Goal: Feedback & Contribution: Contribute content

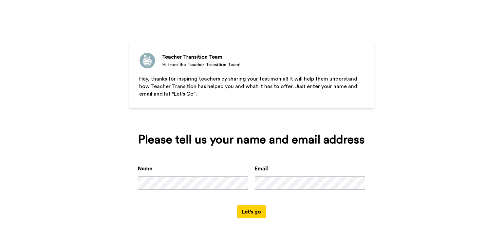
click at [237, 205] on button "Let's go" at bounding box center [251, 211] width 29 height 13
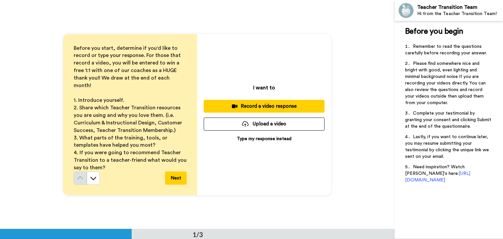
click at [281, 141] on p "Type my response instead" at bounding box center [264, 139] width 55 height 7
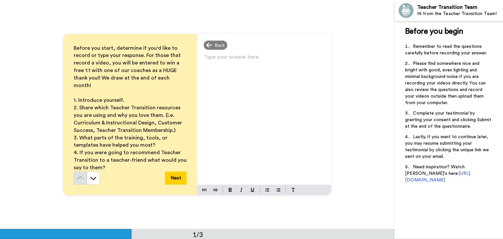
click at [239, 61] on p "Type your answer here ﻿" at bounding box center [264, 59] width 121 height 9
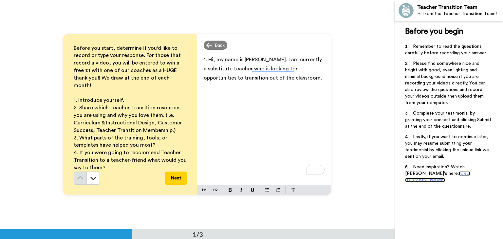
click at [429, 172] on span "[URL][DOMAIN_NAME]" at bounding box center [437, 176] width 65 height 11
click at [290, 80] on p "1. Hi, my name is [PERSON_NAME]. I am currently a substitute teacher seeking op…" at bounding box center [264, 69] width 121 height 28
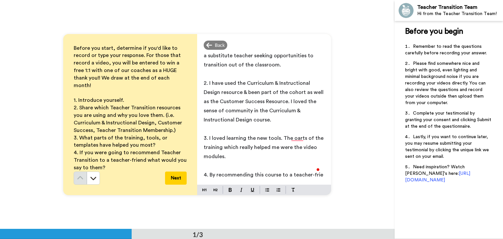
scroll to position [22, 0]
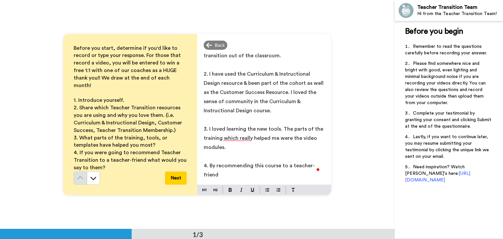
click at [253, 174] on p "4. By recommending this course to a teacher-friend" at bounding box center [264, 170] width 121 height 18
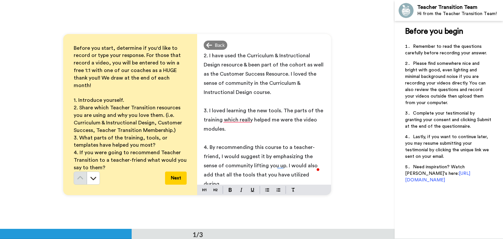
scroll to position [50, 0]
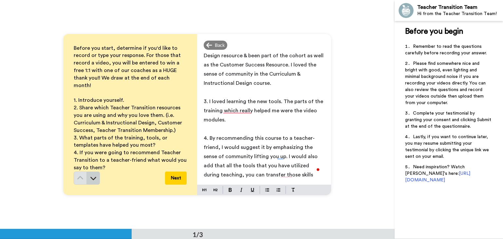
click at [93, 178] on button at bounding box center [93, 178] width 13 height 13
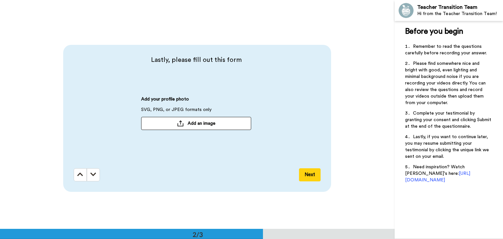
scroll to position [229, 0]
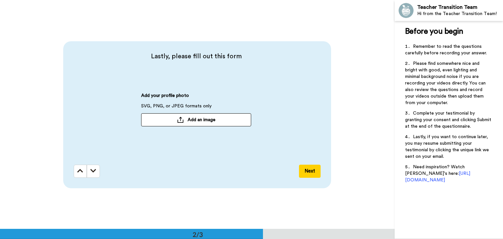
click at [215, 122] on button "Add an image" at bounding box center [196, 119] width 110 height 13
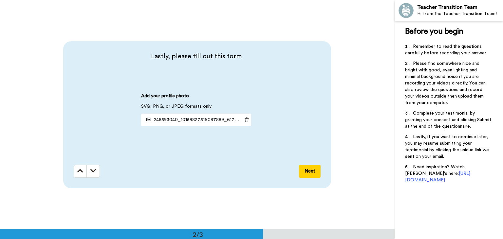
click at [307, 172] on button "Next" at bounding box center [310, 171] width 22 height 13
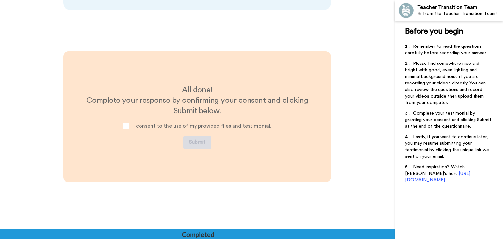
scroll to position [409, 0]
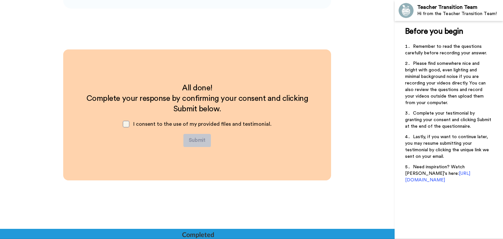
click at [129, 121] on span at bounding box center [126, 124] width 7 height 7
click at [201, 144] on button "Submit" at bounding box center [197, 140] width 28 height 13
